Goal: Task Accomplishment & Management: Use online tool/utility

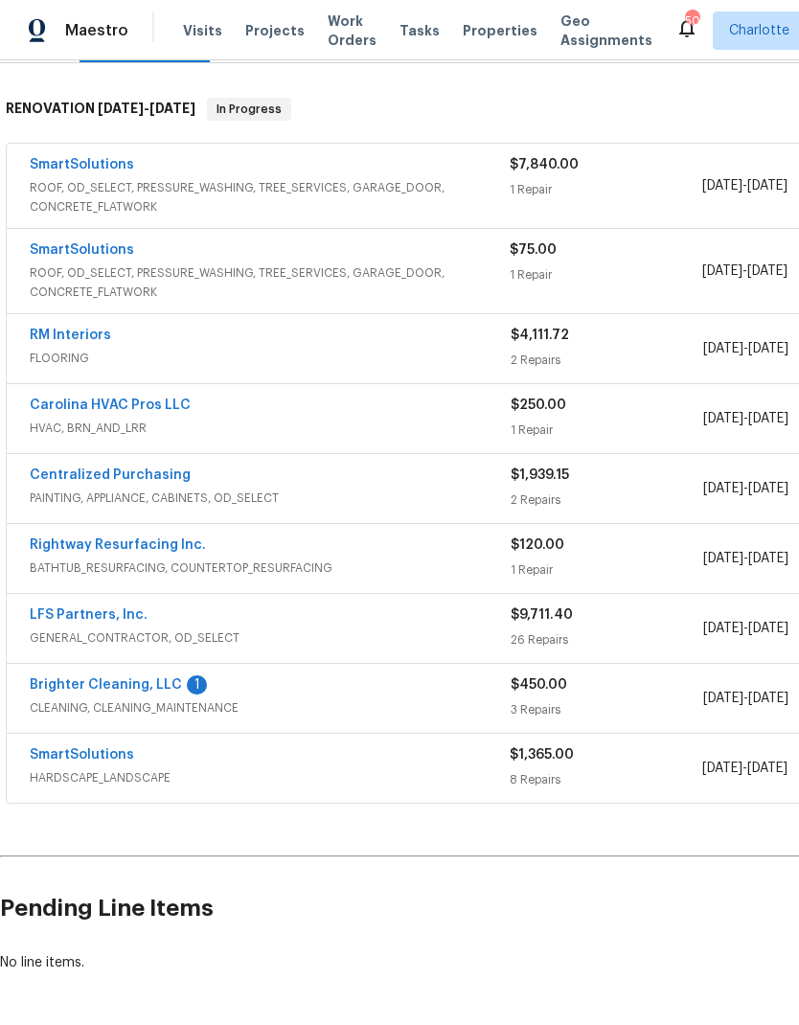
scroll to position [285, 0]
click at [80, 752] on link "SmartSolutions" at bounding box center [82, 754] width 104 height 13
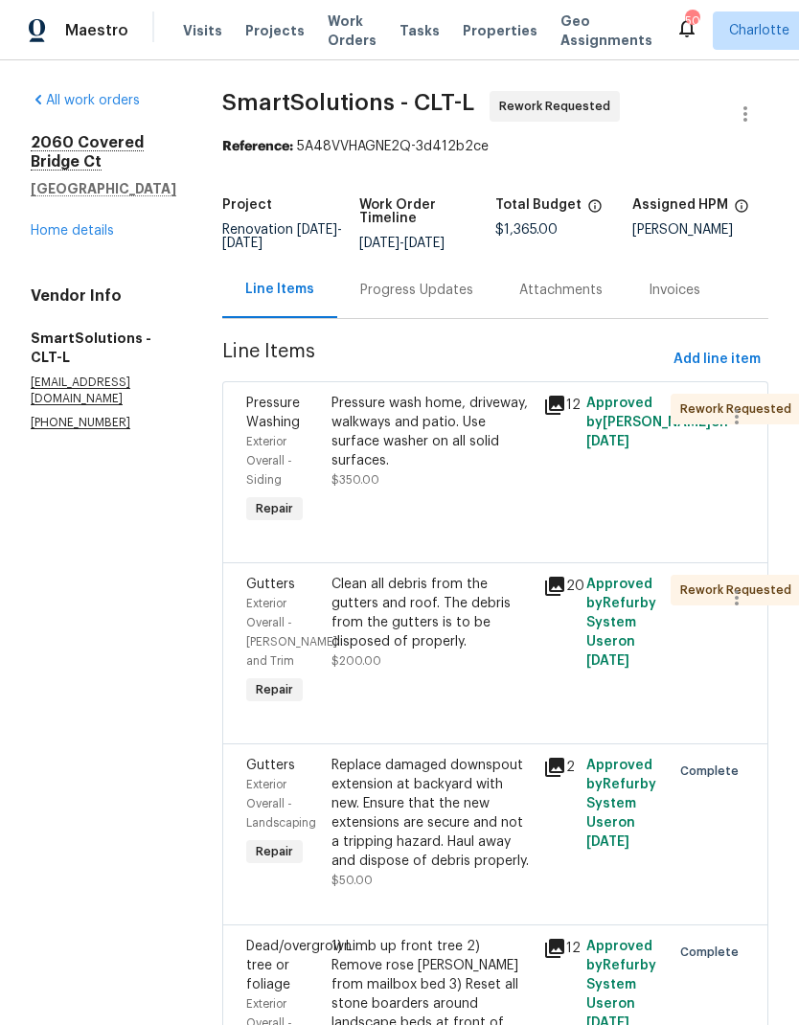
click at [438, 314] on div "Progress Updates" at bounding box center [416, 290] width 159 height 57
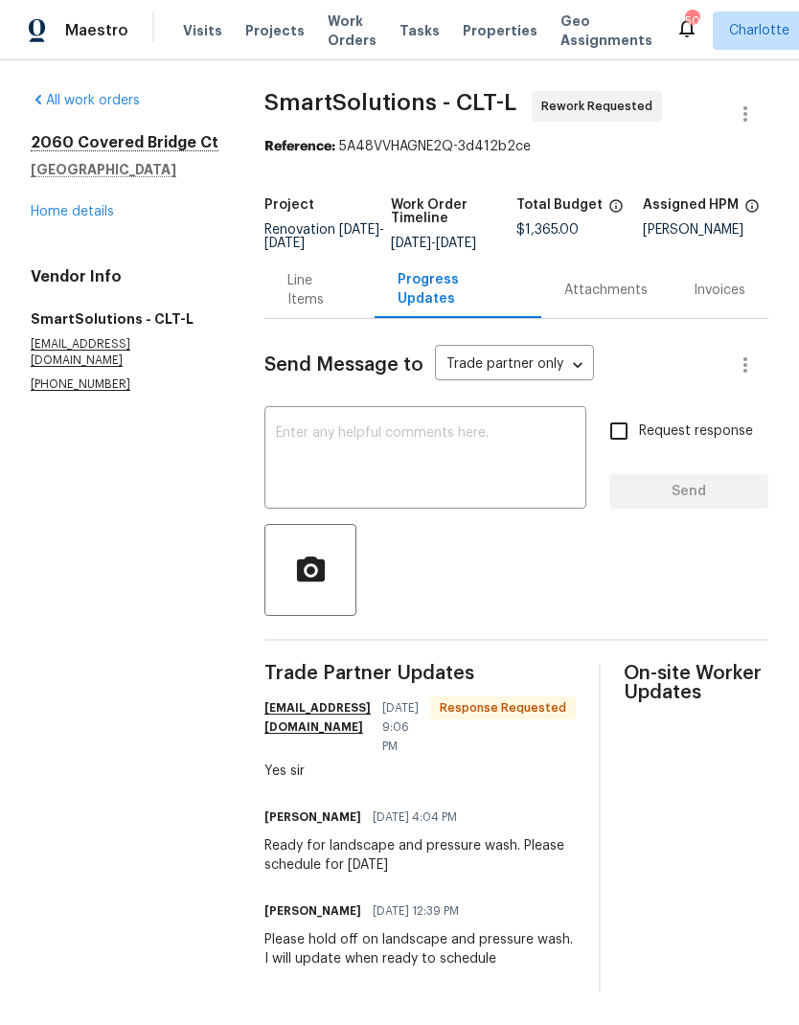
click at [477, 473] on textarea at bounding box center [425, 459] width 299 height 67
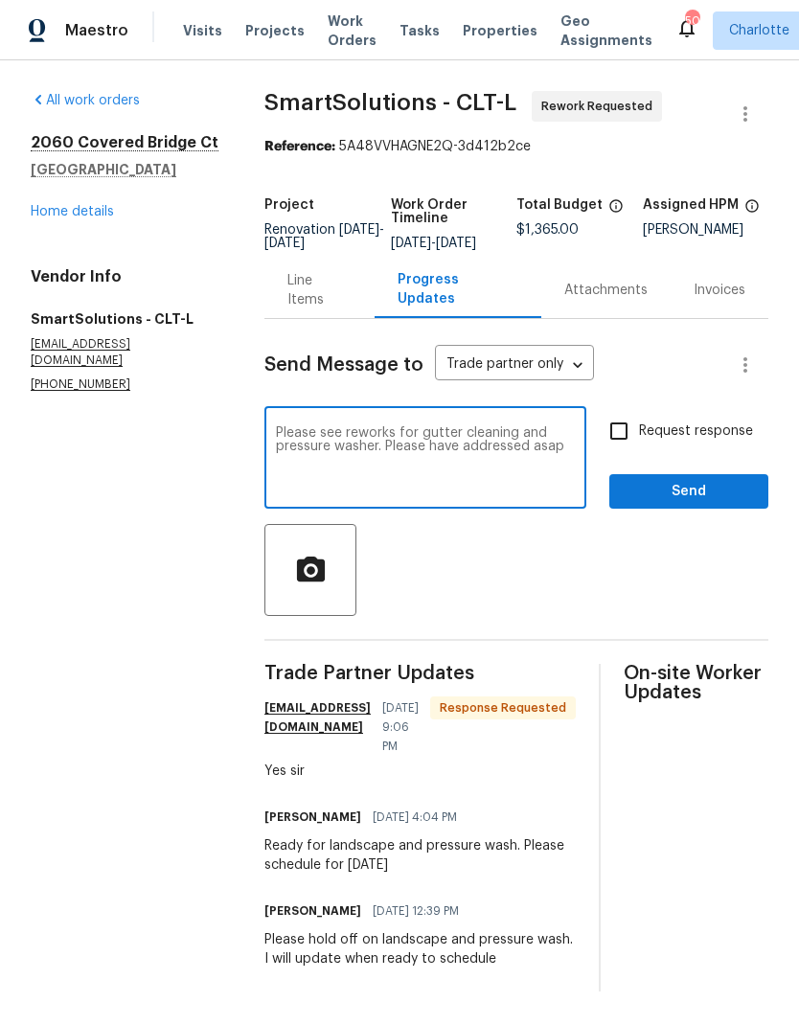
type textarea "Please see reworks for gutter cleaning and pressure washer. Please have address…"
click at [635, 451] on input "Request response" at bounding box center [619, 431] width 40 height 40
checkbox input "true"
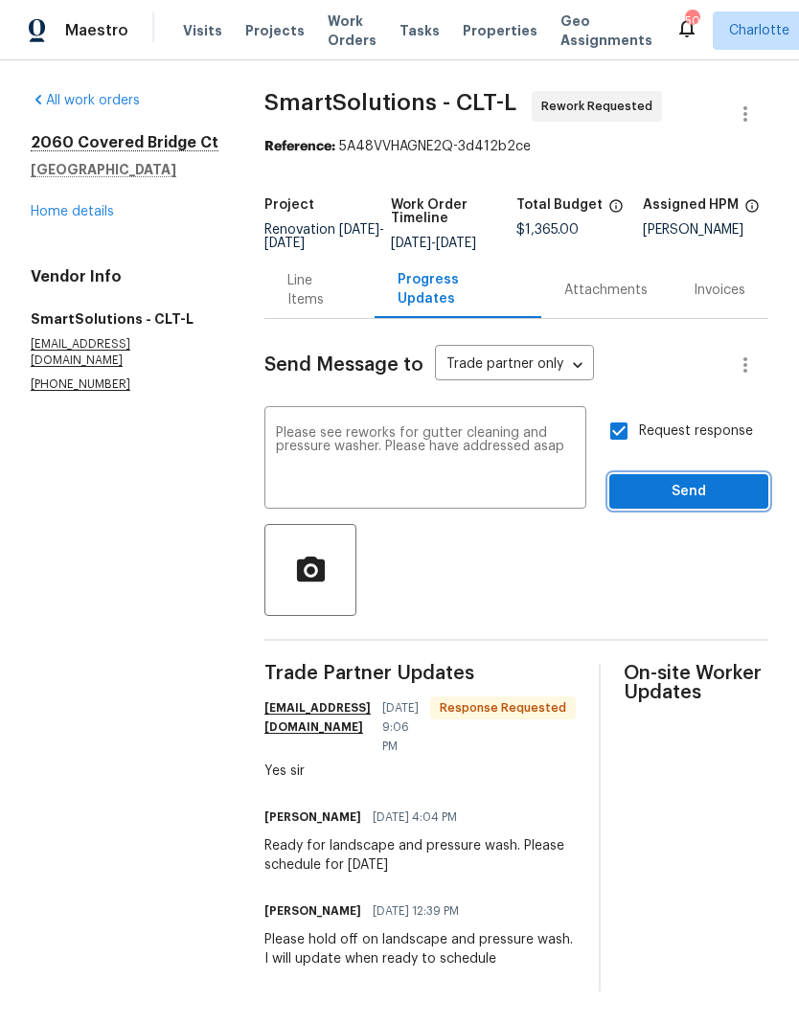
click at [712, 504] on span "Send" at bounding box center [689, 492] width 128 height 24
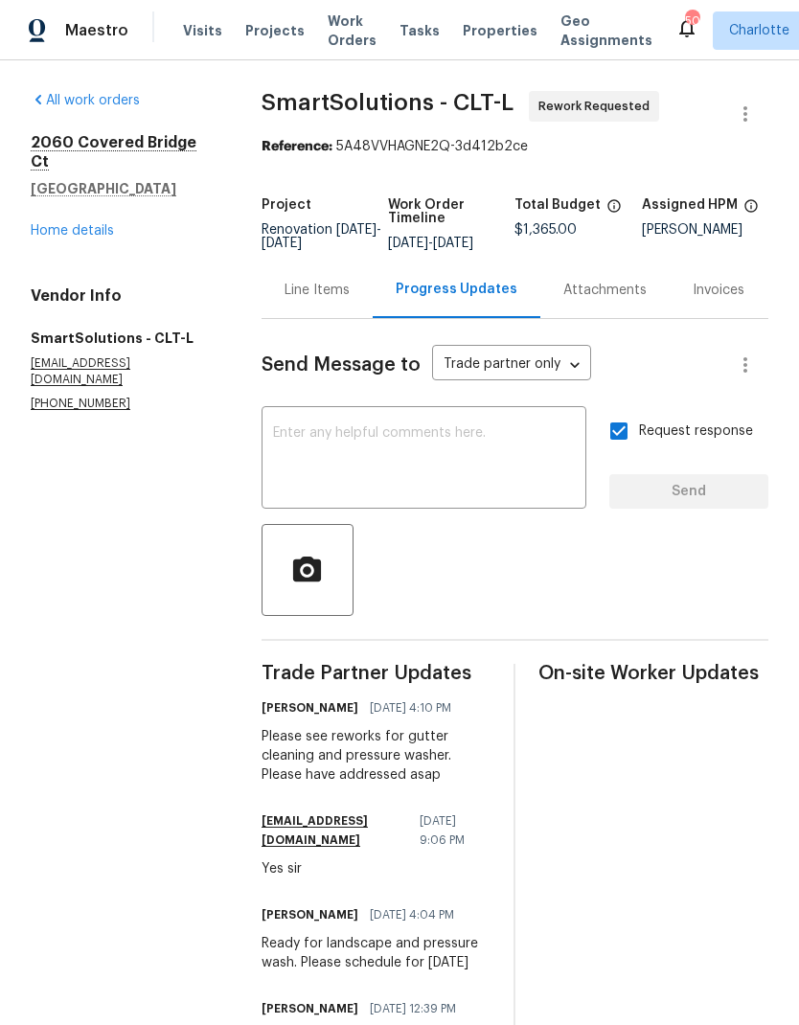
click at [91, 224] on link "Home details" at bounding box center [72, 230] width 83 height 13
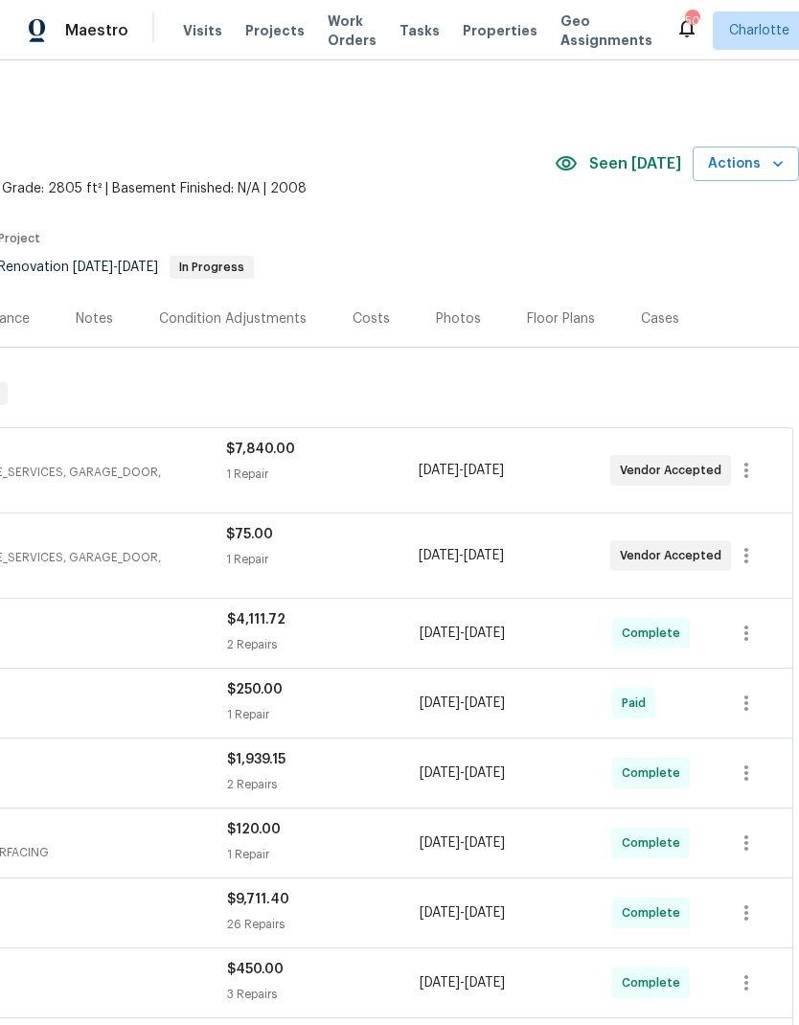
scroll to position [0, 284]
click at [762, 168] on span "Actions" at bounding box center [746, 164] width 76 height 24
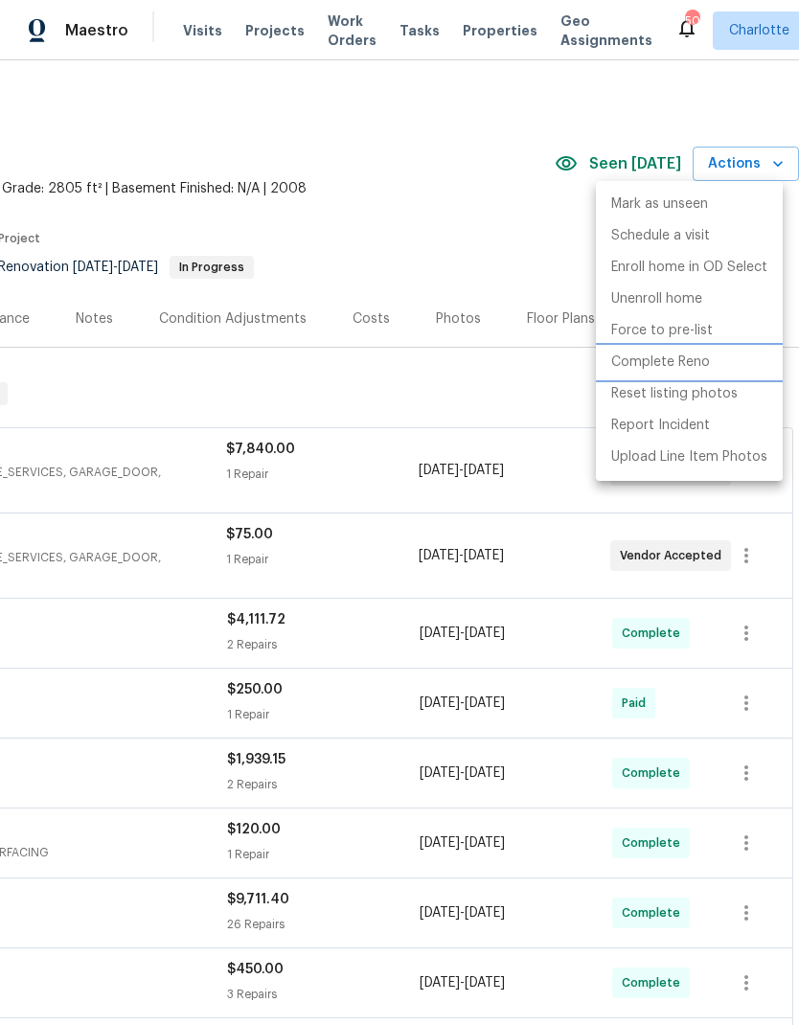
click at [695, 359] on p "Complete Reno" at bounding box center [660, 363] width 99 height 20
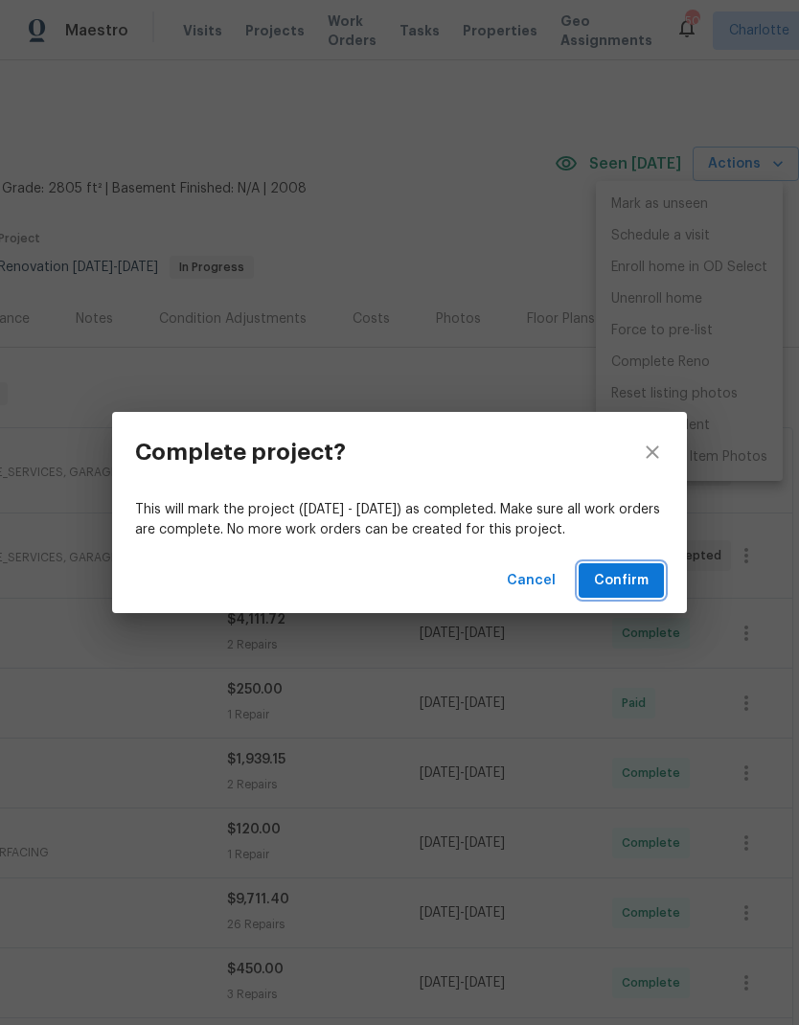
click at [635, 572] on span "Confirm" at bounding box center [621, 581] width 55 height 24
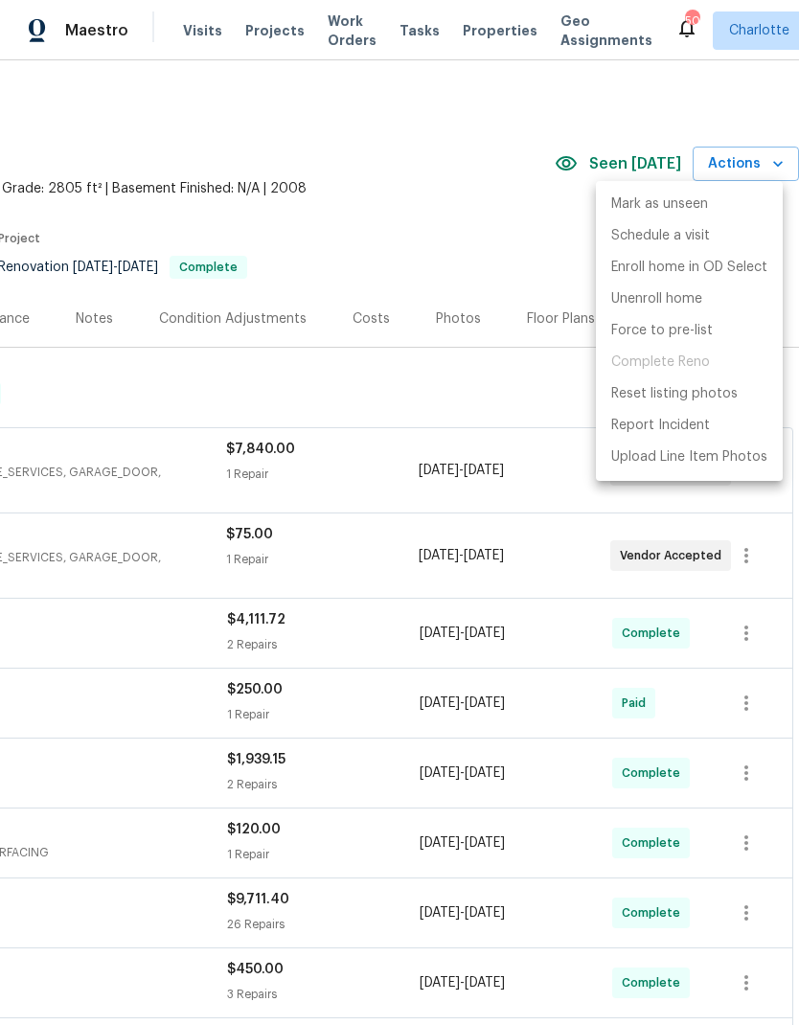
click at [426, 176] on div at bounding box center [399, 512] width 799 height 1025
